Goal: Task Accomplishment & Management: Manage account settings

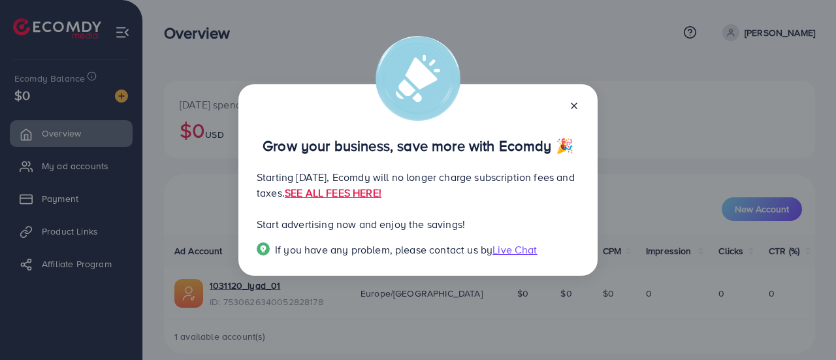
click at [576, 106] on icon at bounding box center [574, 106] width 10 height 10
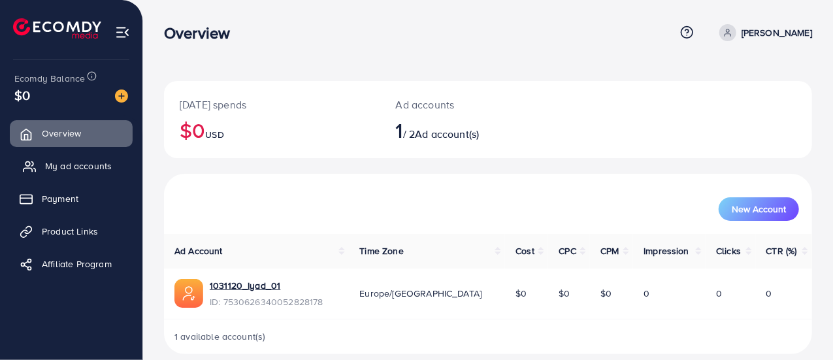
click at [74, 169] on span "My ad accounts" at bounding box center [78, 165] width 67 height 13
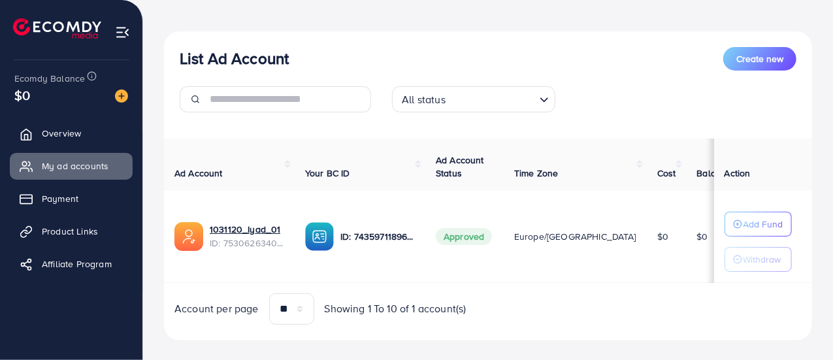
scroll to position [144, 0]
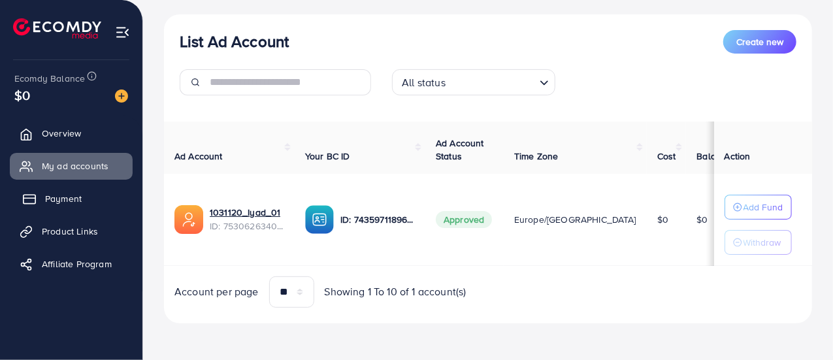
click at [62, 200] on span "Payment" at bounding box center [63, 198] width 37 height 13
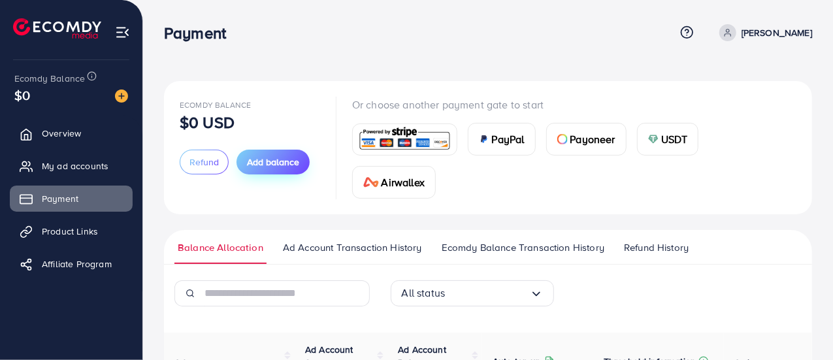
click at [270, 169] on button "Add balance" at bounding box center [272, 162] width 73 height 25
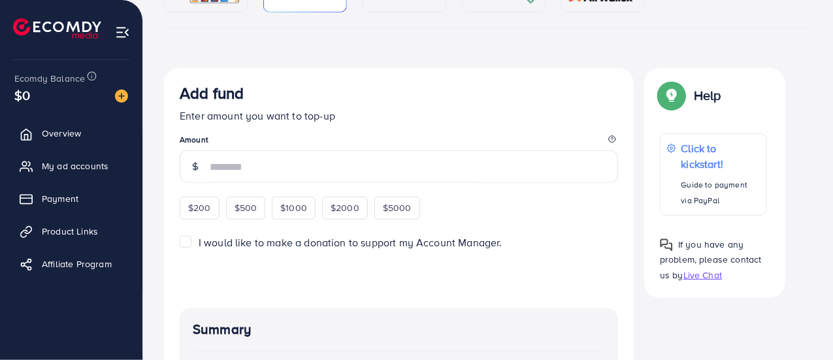
scroll to position [199, 0]
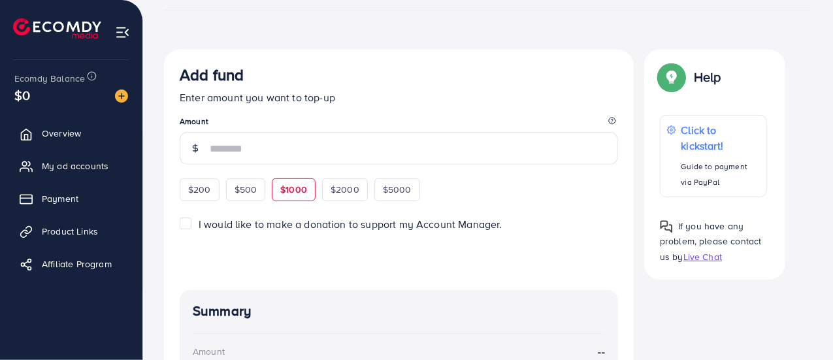
click at [299, 189] on span "$1000" at bounding box center [293, 189] width 27 height 13
type input "****"
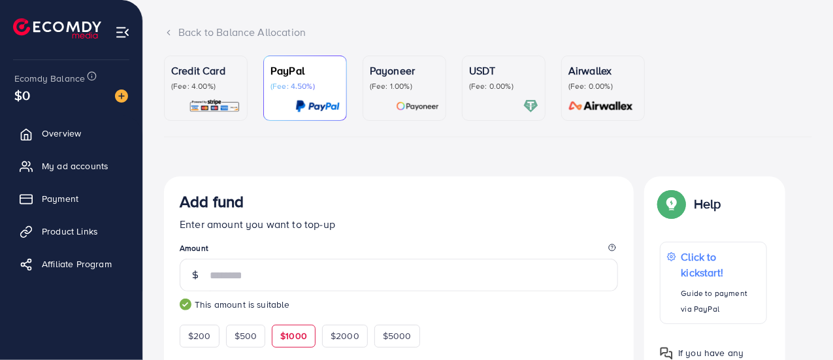
scroll to position [0, 0]
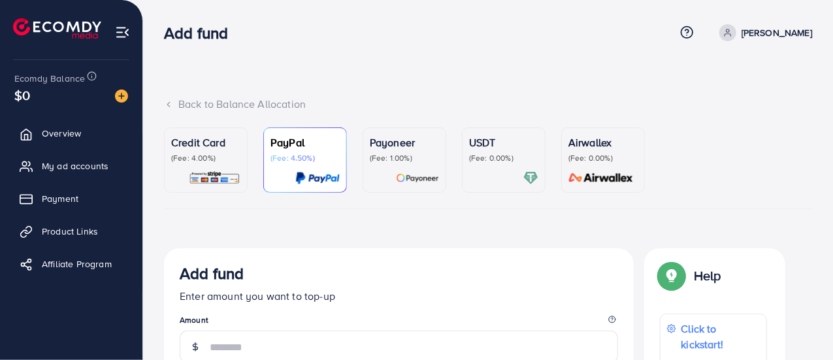
click at [496, 155] on p "(Fee: 0.00%)" at bounding box center [503, 158] width 69 height 10
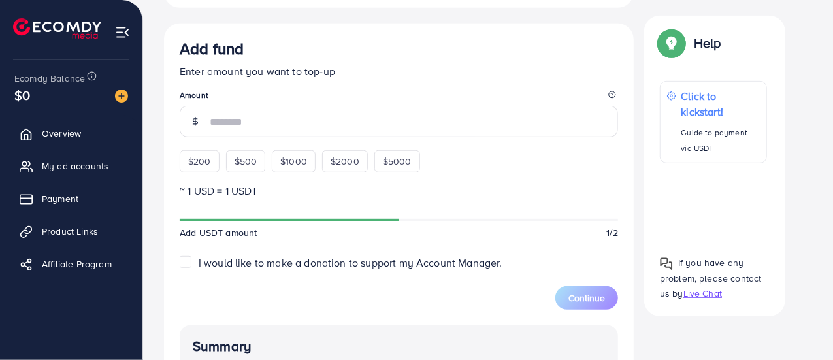
scroll to position [327, 0]
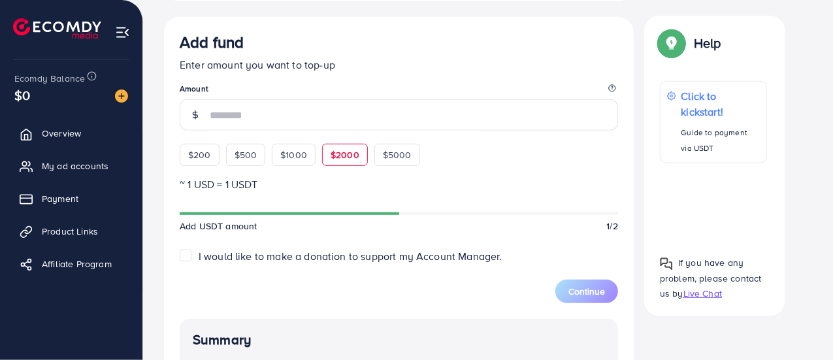
click at [339, 155] on span "$2000" at bounding box center [345, 154] width 29 height 13
type input "****"
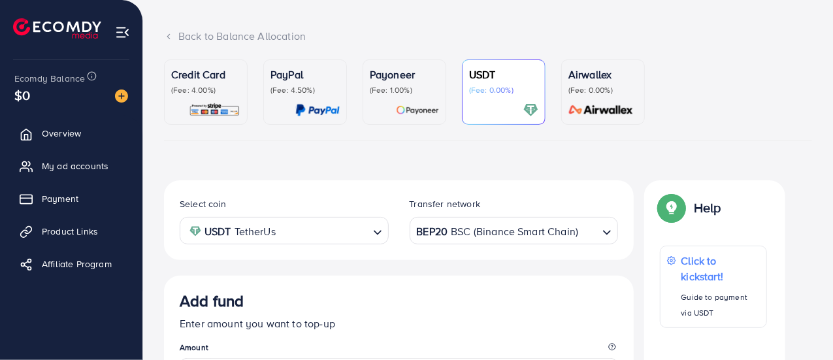
scroll to position [131, 0]
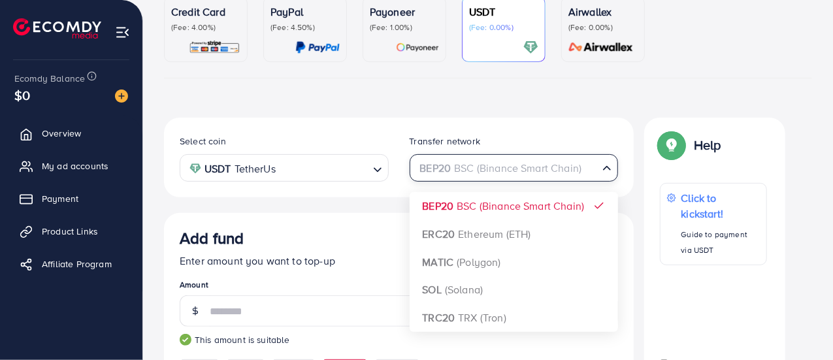
click at [575, 169] on div "BEP20 BSC (Binance Smart Chain)" at bounding box center [506, 166] width 185 height 23
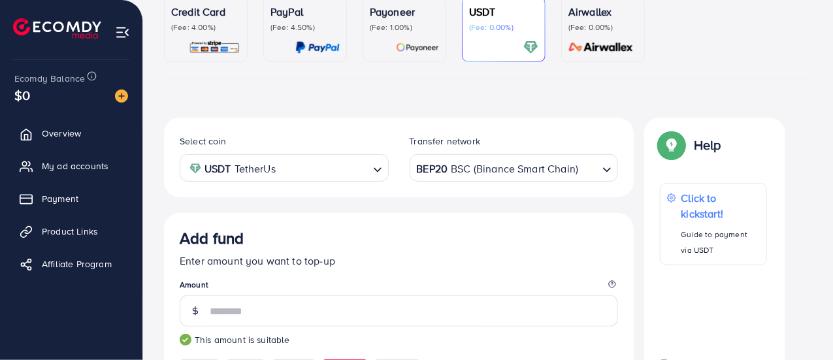
click at [389, 123] on div "Select coin USDT TetherUs Loading... Transfer network BEP20 BSC (Binance Smart …" at bounding box center [399, 158] width 470 height 80
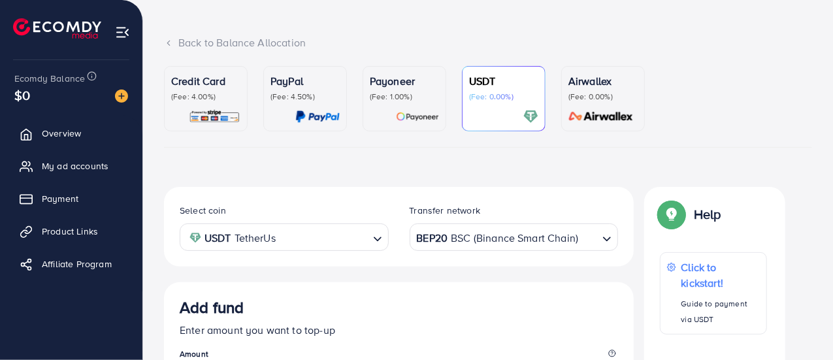
scroll to position [0, 0]
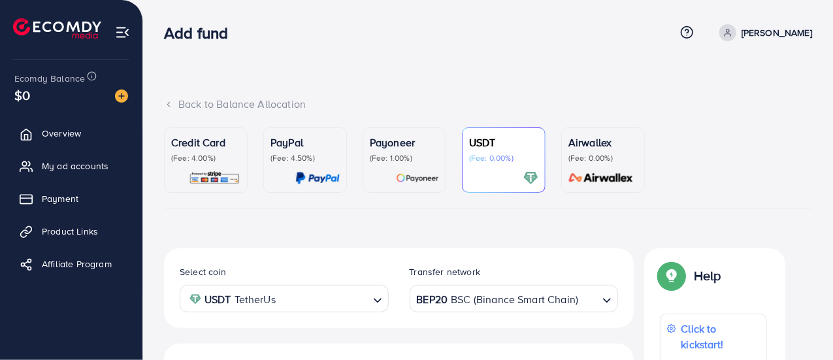
click at [122, 35] on img at bounding box center [122, 32] width 15 height 15
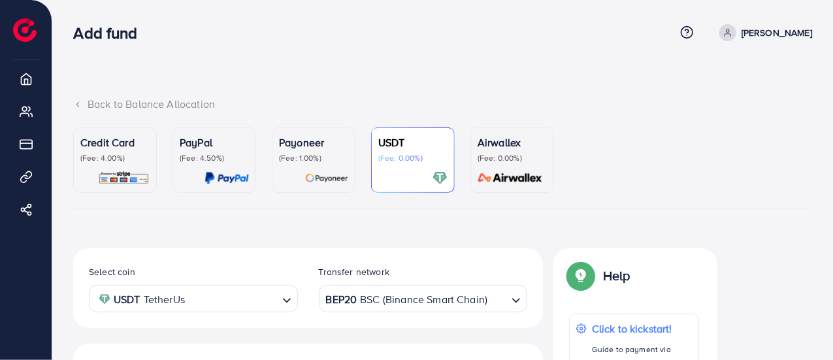
click at [497, 153] on p "(Fee: 0.00%)" at bounding box center [512, 158] width 69 height 10
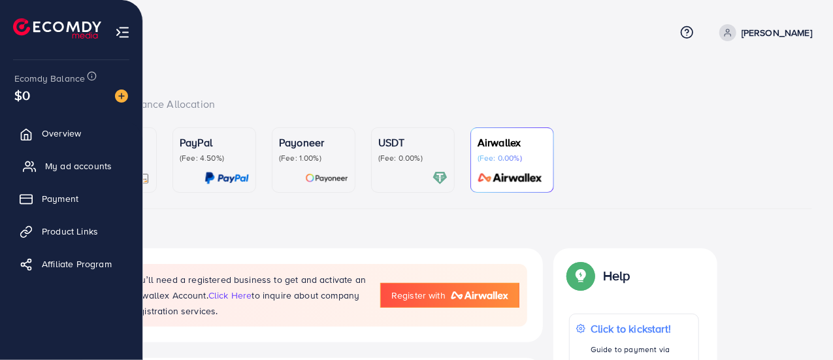
drag, startPoint x: 62, startPoint y: 172, endPoint x: 48, endPoint y: 163, distance: 16.1
click at [62, 172] on span "My ad accounts" at bounding box center [78, 165] width 67 height 13
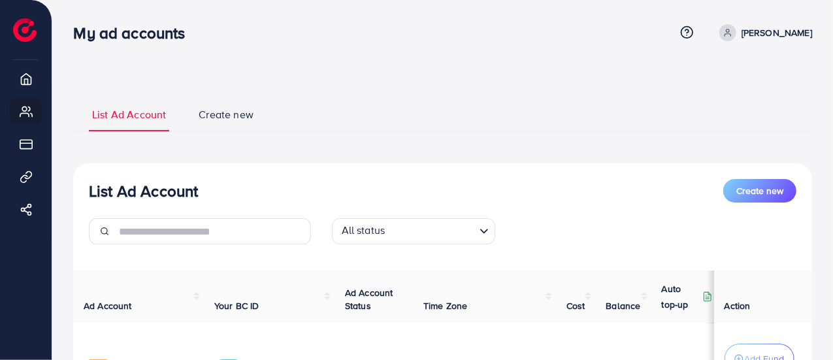
select select
click at [755, 199] on button "Create new" at bounding box center [759, 191] width 73 height 24
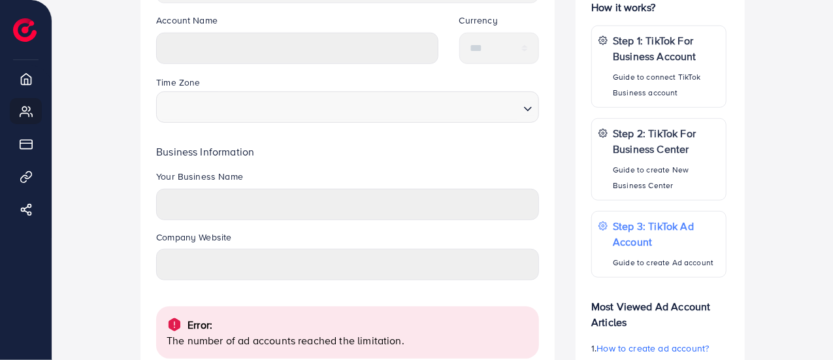
scroll to position [523, 0]
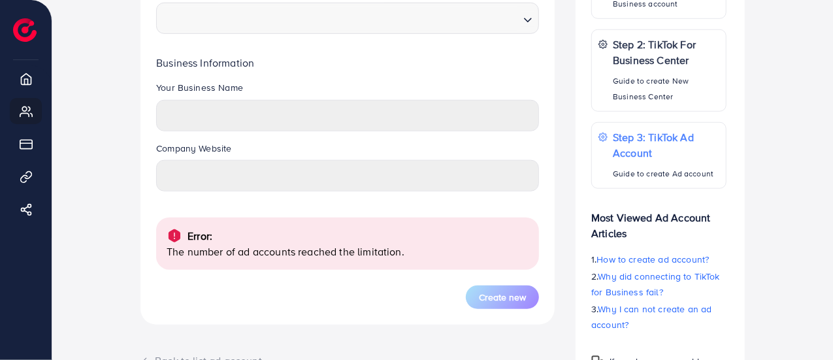
click at [210, 259] on div "Error: The number of ad accounts reached the limitation." at bounding box center [347, 244] width 383 height 52
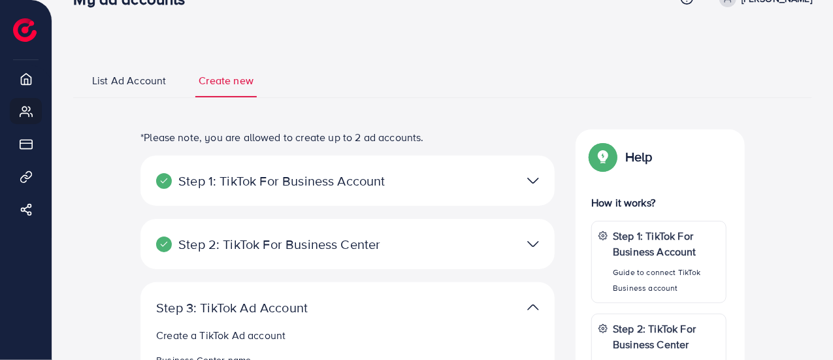
scroll to position [0, 0]
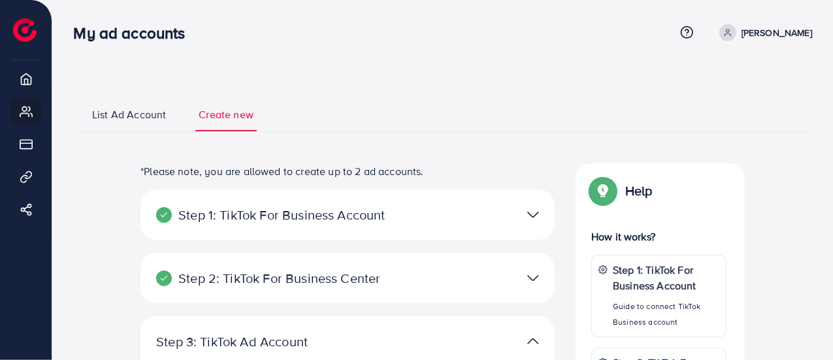
click at [742, 33] on p "[PERSON_NAME]" at bounding box center [777, 33] width 71 height 16
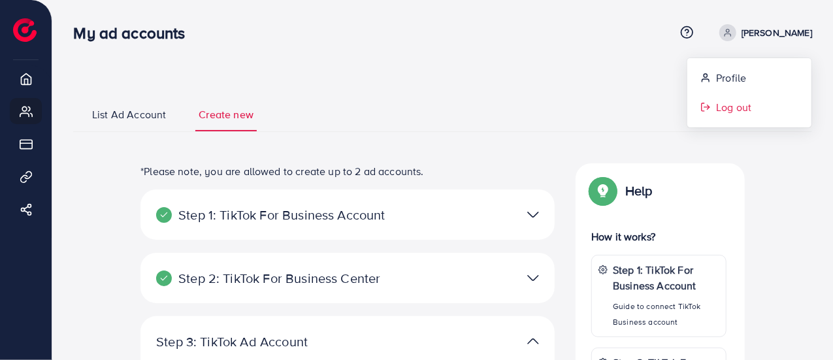
click at [717, 111] on span "Log out" at bounding box center [733, 107] width 35 height 16
